Goal: Book appointment/travel/reservation

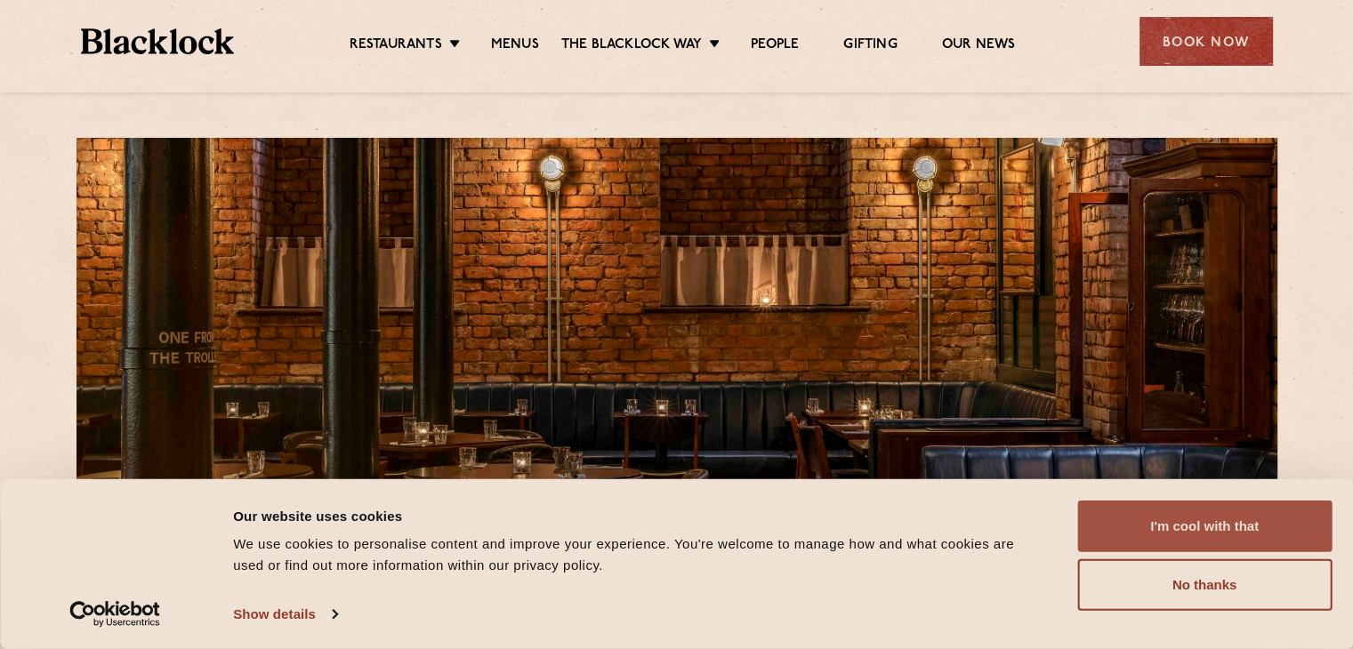
click at [1236, 513] on button "I'm cool with that" at bounding box center [1204, 527] width 254 height 52
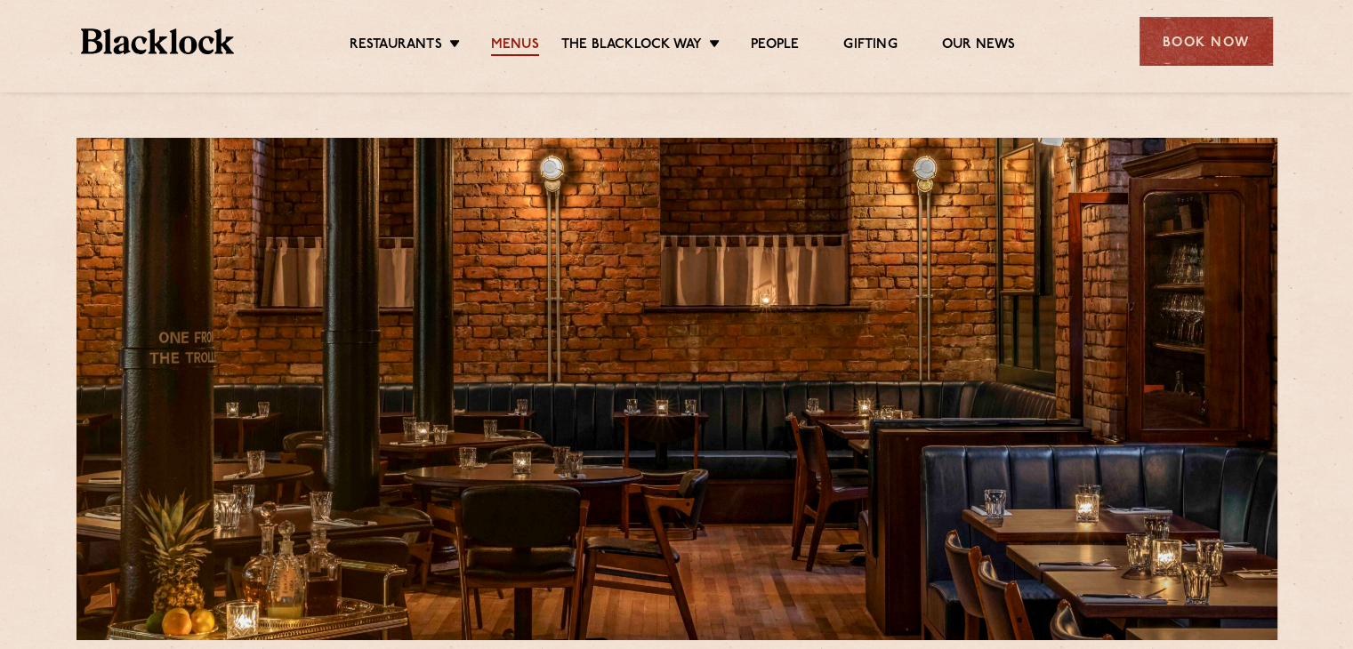
click at [527, 49] on link "Menus" at bounding box center [515, 46] width 48 height 20
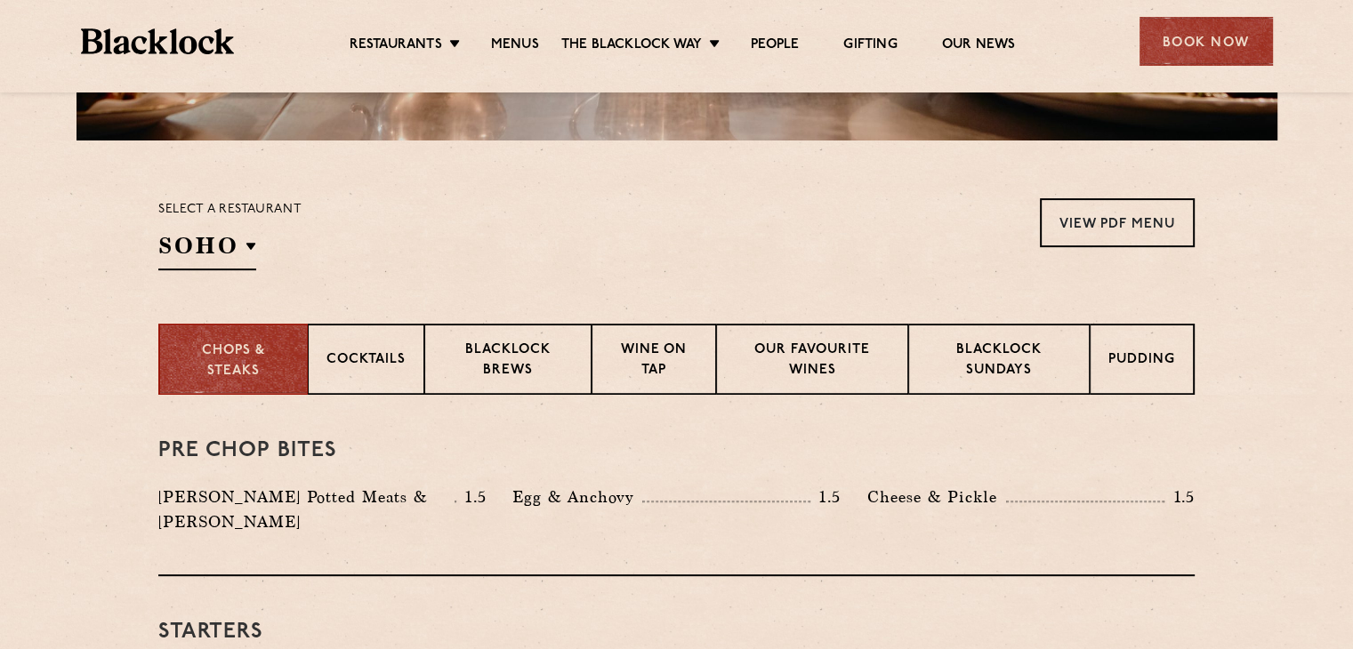
scroll to position [502, 0]
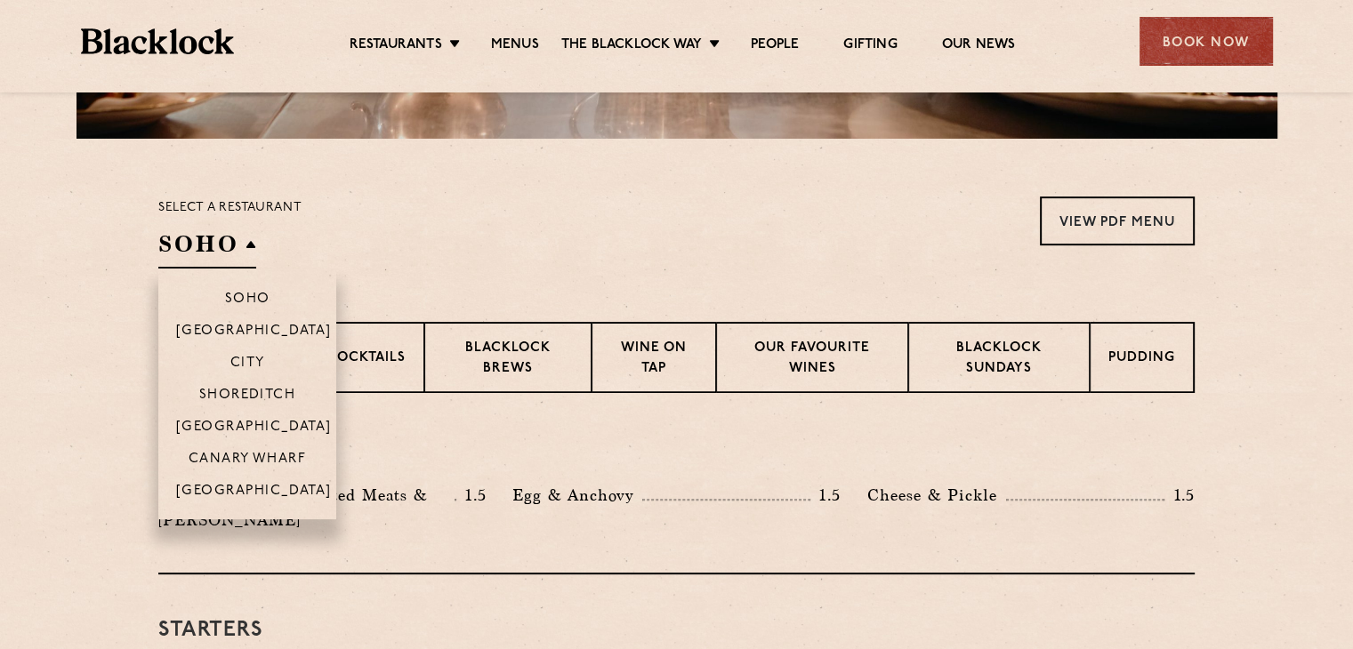
click at [229, 236] on h2 "SOHO" at bounding box center [207, 249] width 98 height 40
click at [261, 491] on p "[GEOGRAPHIC_DATA]" at bounding box center [254, 493] width 156 height 18
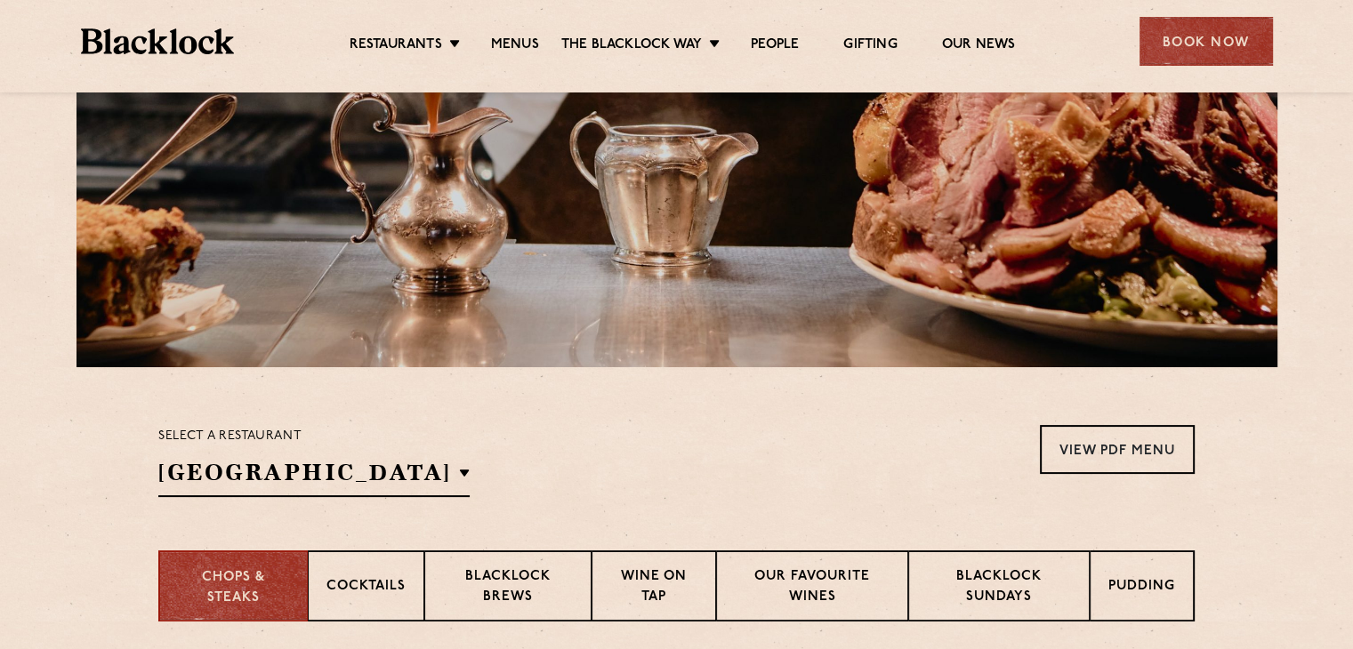
scroll to position [281, 0]
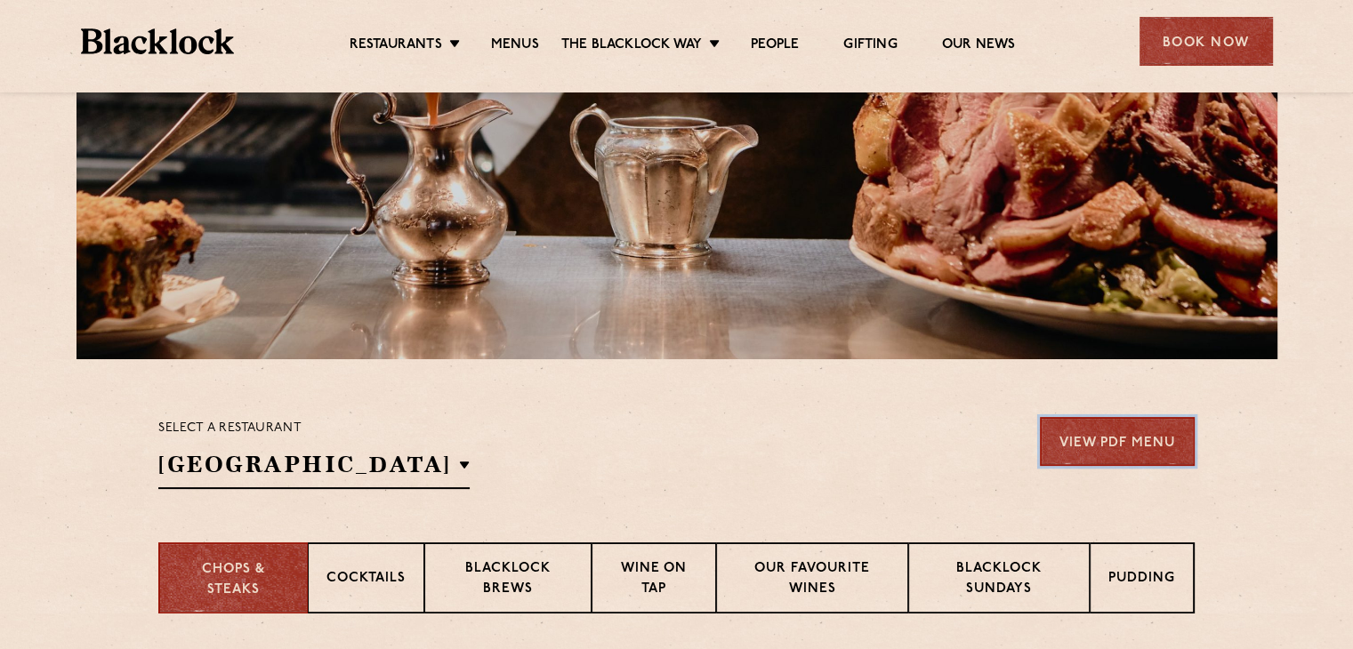
click at [1108, 453] on link "View PDF Menu" at bounding box center [1117, 441] width 155 height 49
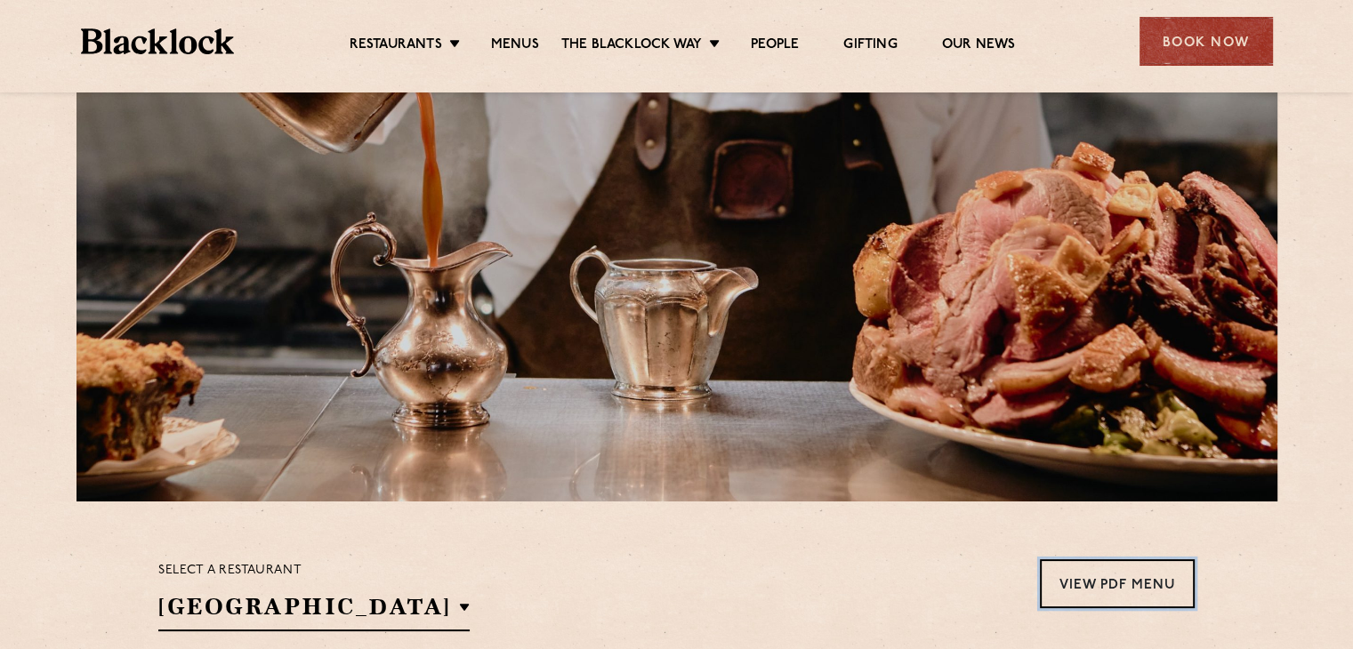
scroll to position [132, 0]
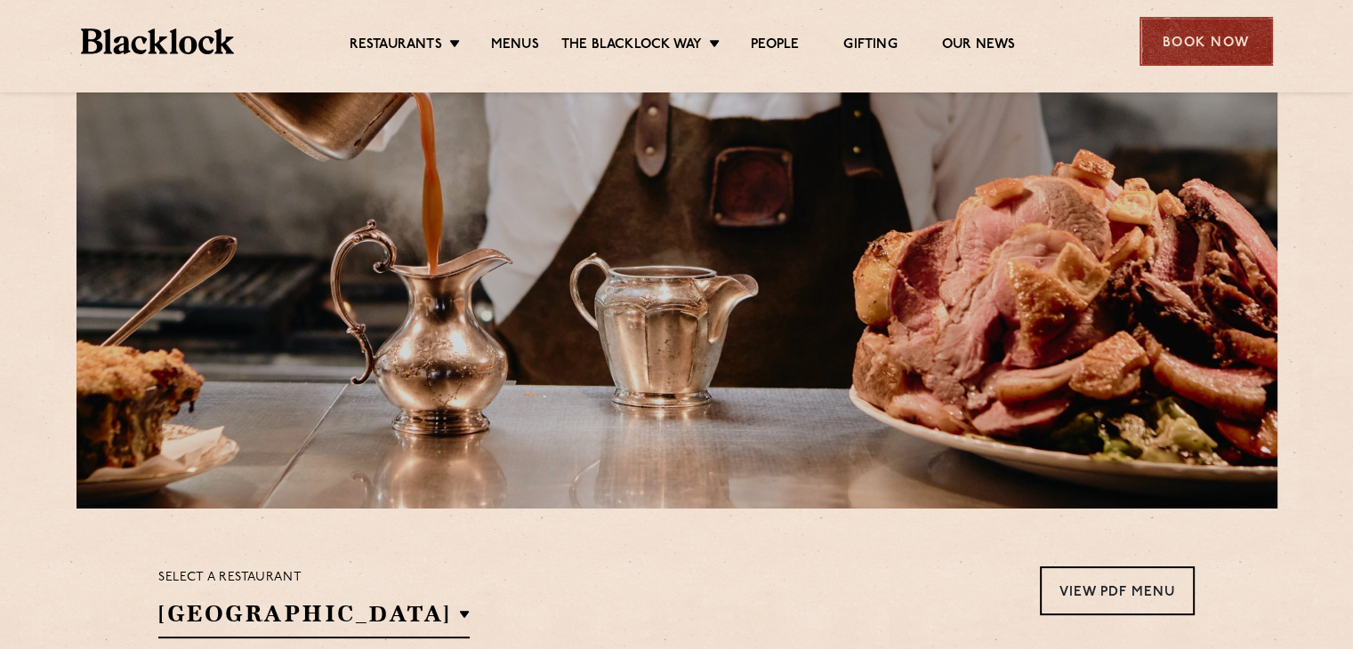
click at [1231, 58] on div "Book Now" at bounding box center [1205, 41] width 133 height 49
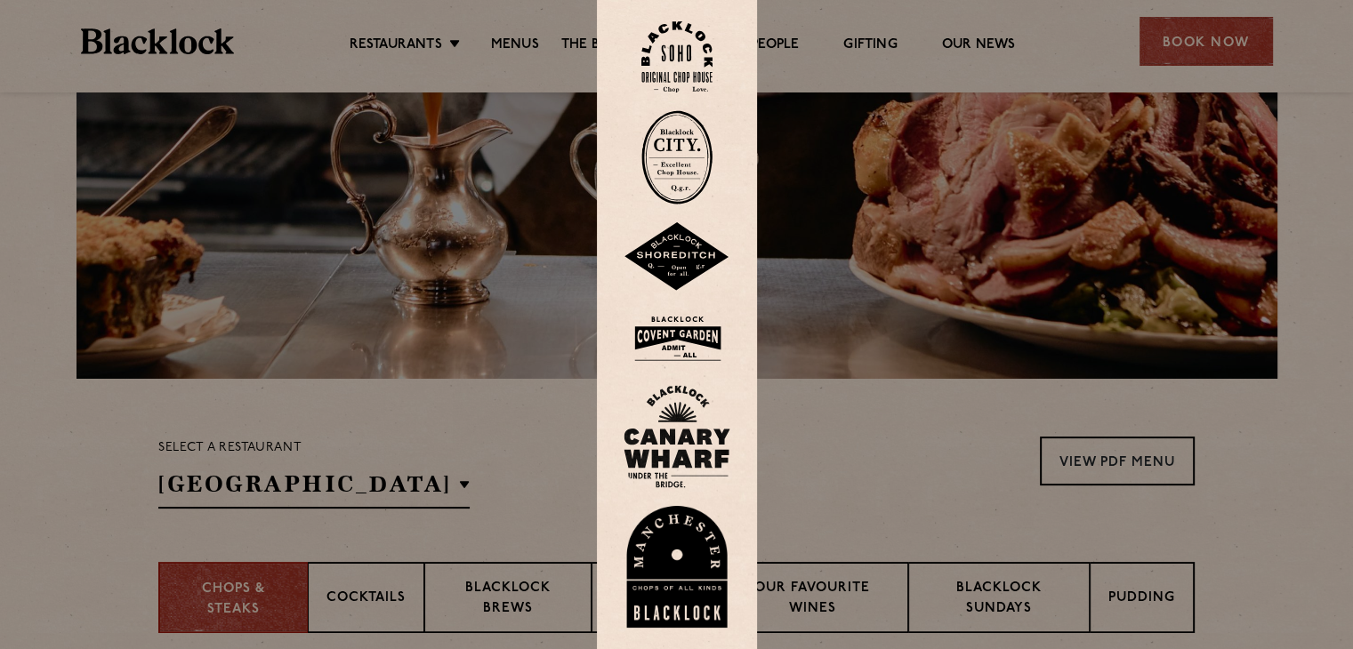
scroll to position [237, 0]
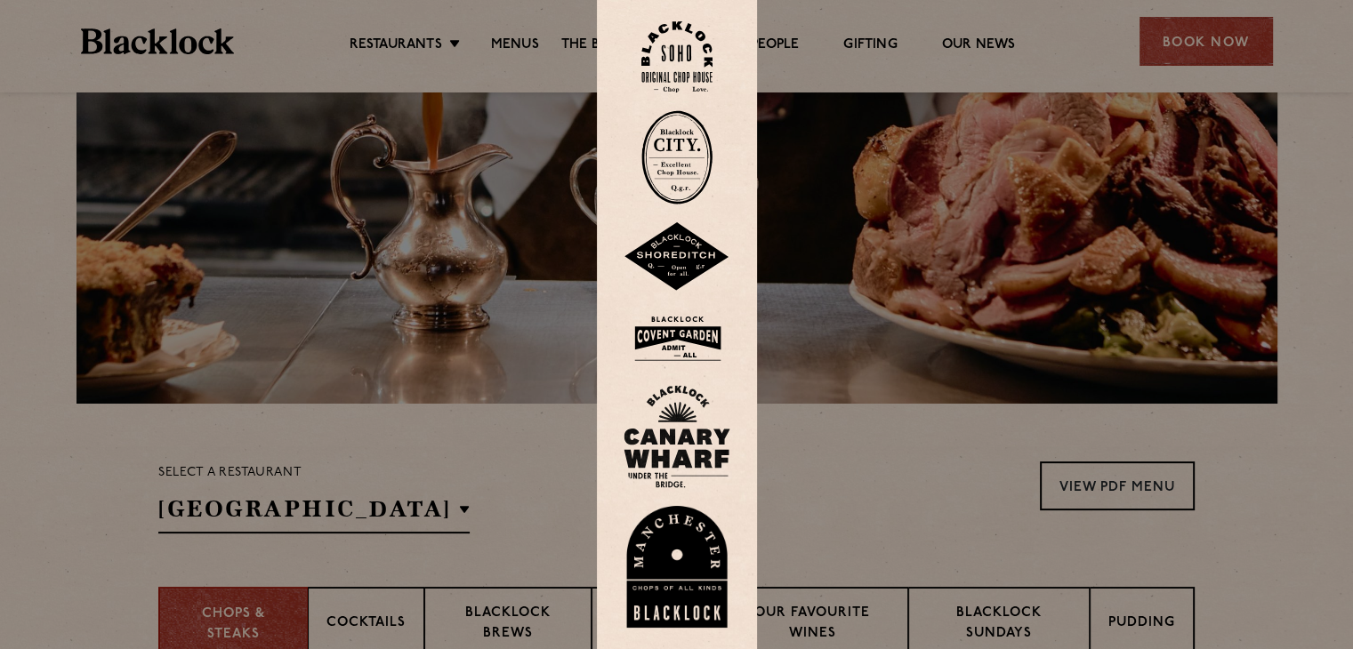
click at [691, 609] on img at bounding box center [676, 567] width 107 height 123
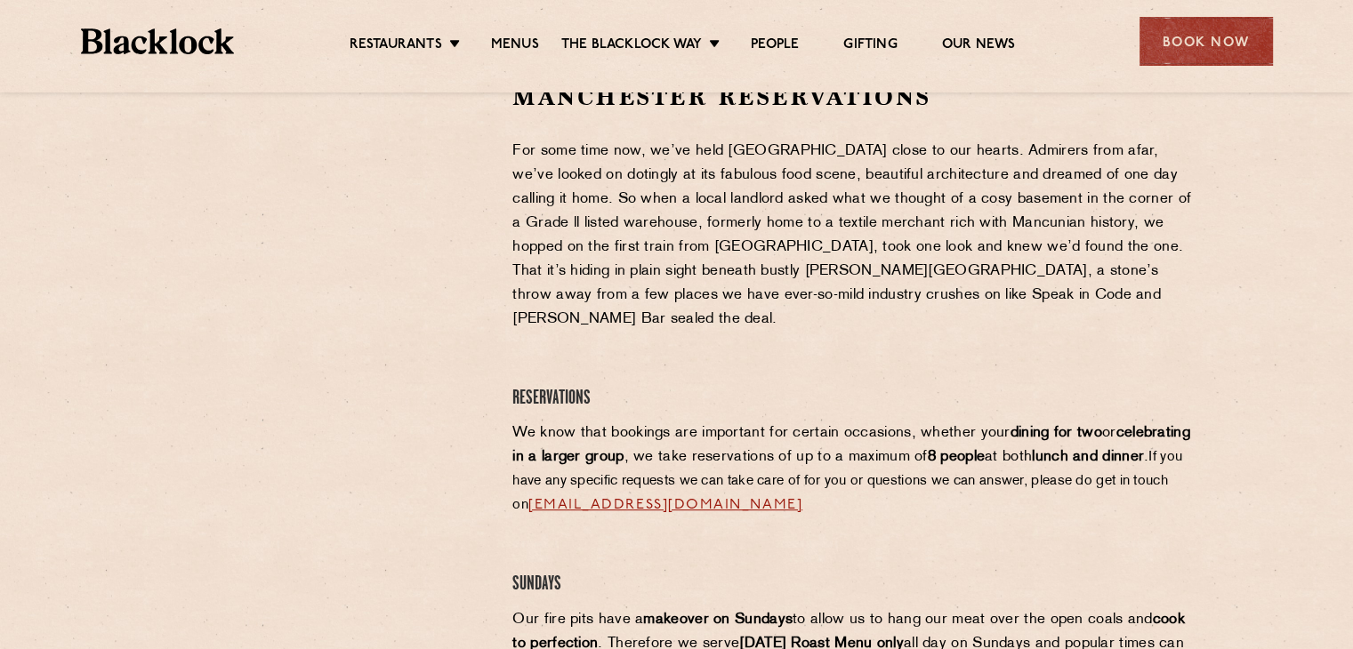
scroll to position [615, 0]
